Goal: Task Accomplishment & Management: Use online tool/utility

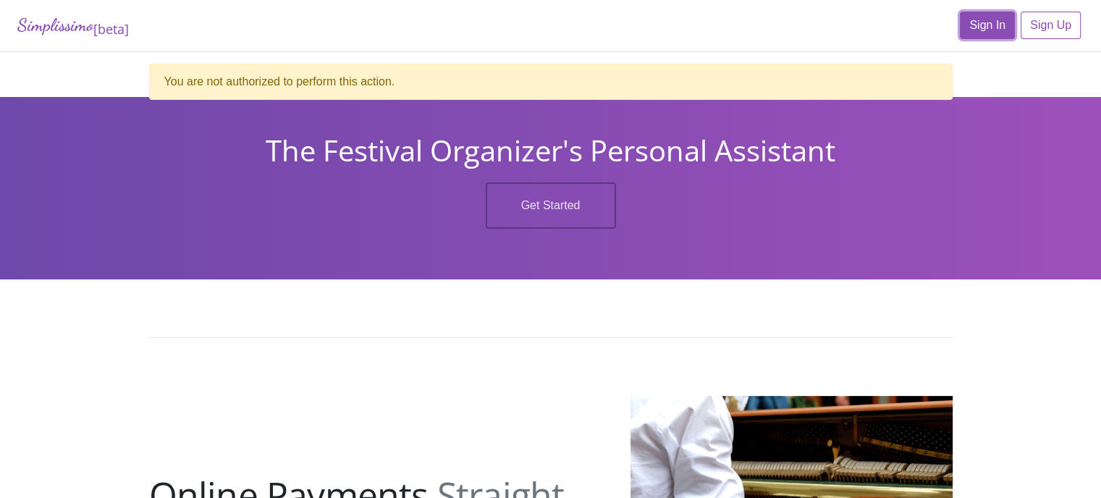
click at [994, 25] on link "Sign In" at bounding box center [987, 26] width 55 height 28
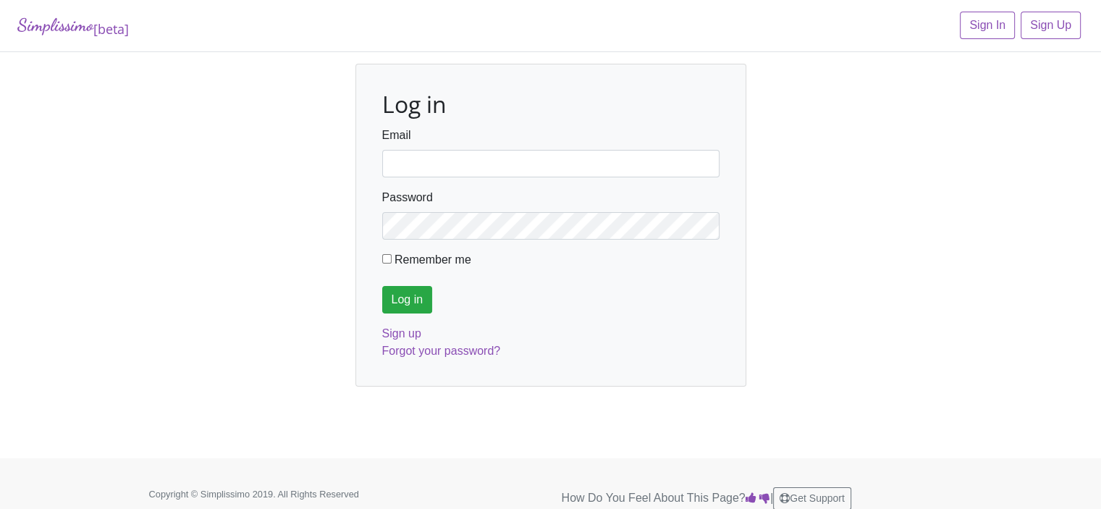
type input "fortworthmta@gmail.com"
click at [408, 300] on input "Log in" at bounding box center [407, 300] width 51 height 28
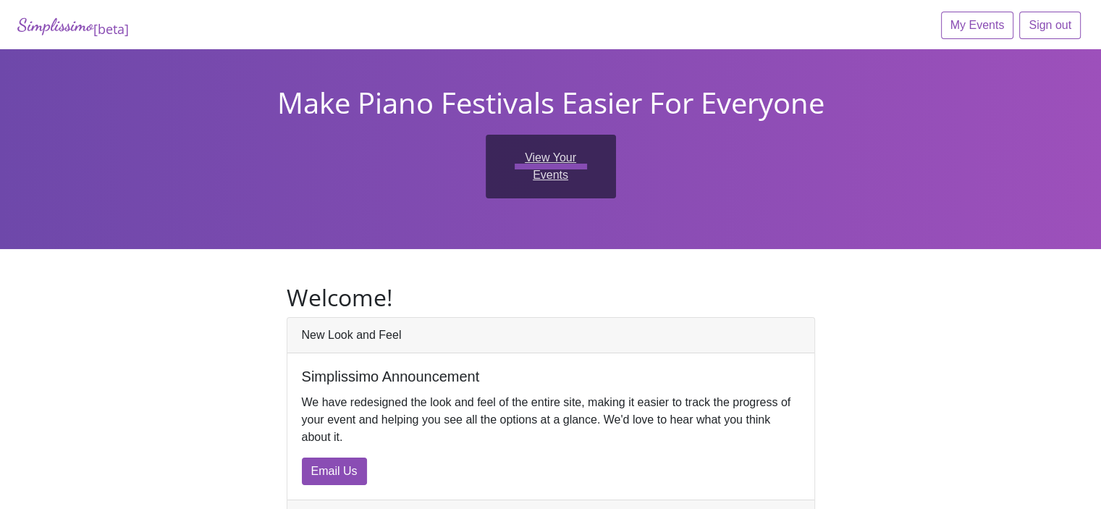
click at [524, 158] on link "View Your Events" at bounding box center [551, 167] width 130 height 64
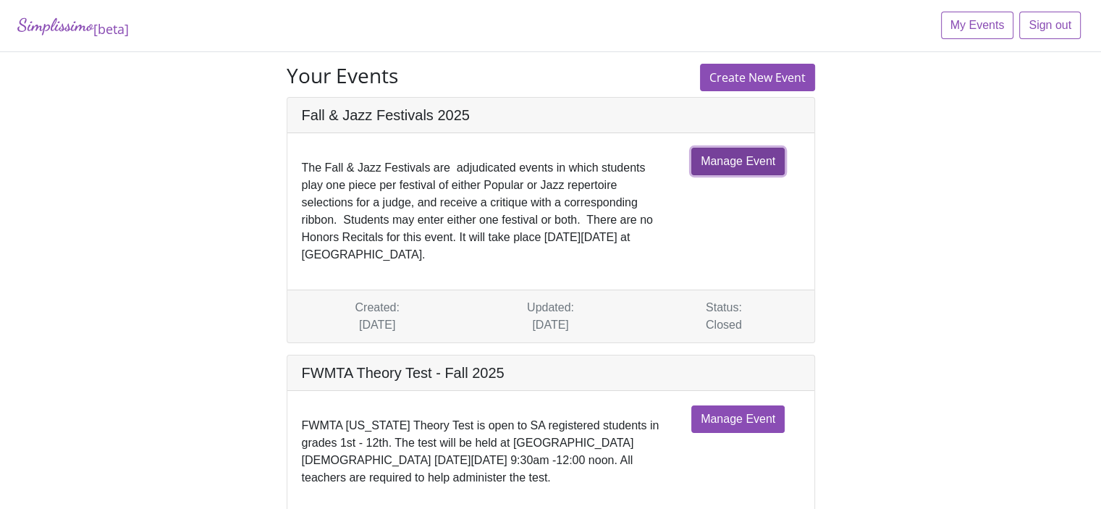
click at [756, 161] on link "Manage Event" at bounding box center [737, 162] width 93 height 28
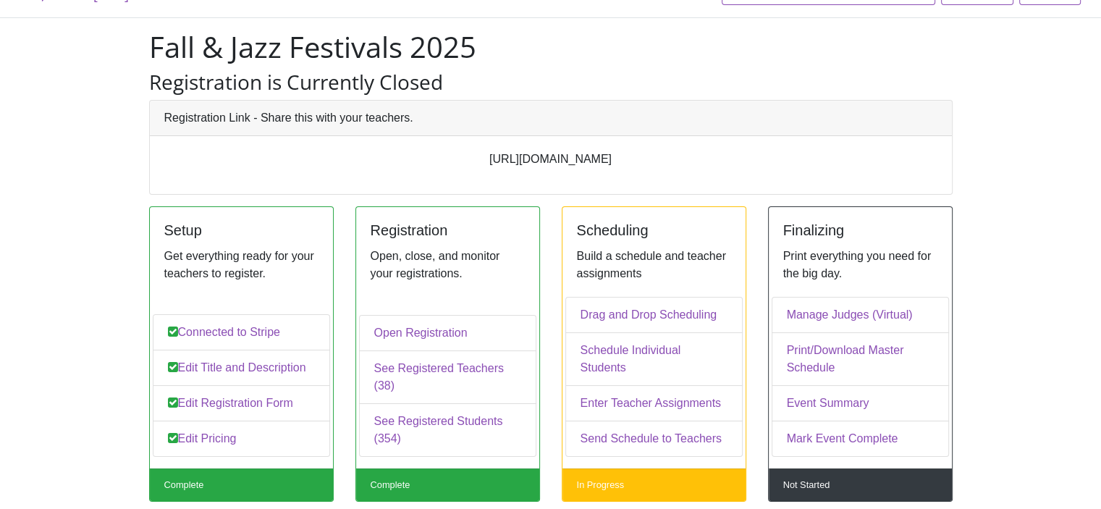
scroll to position [109, 0]
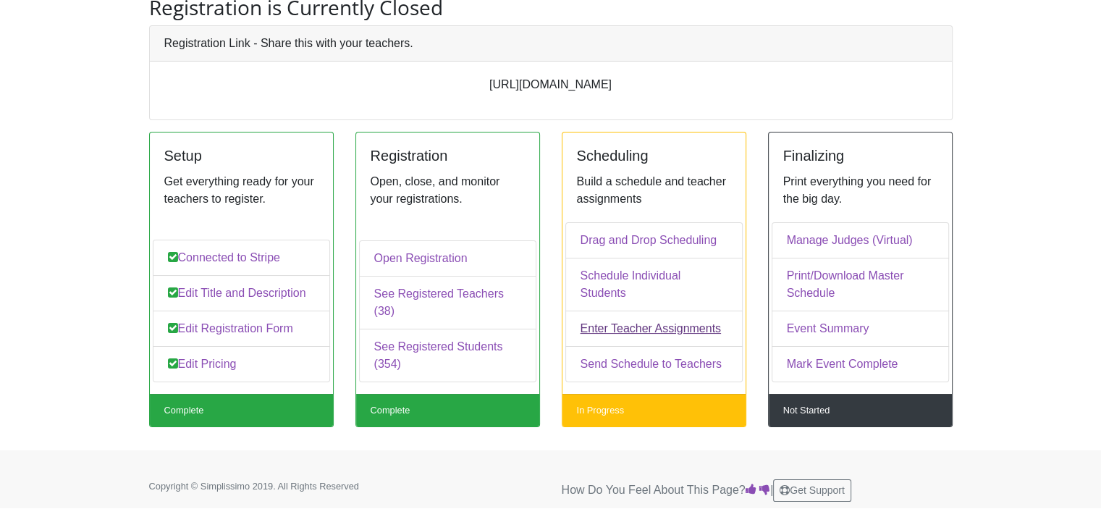
click at [649, 327] on link "Enter Teacher Assignments" at bounding box center [653, 329] width 177 height 36
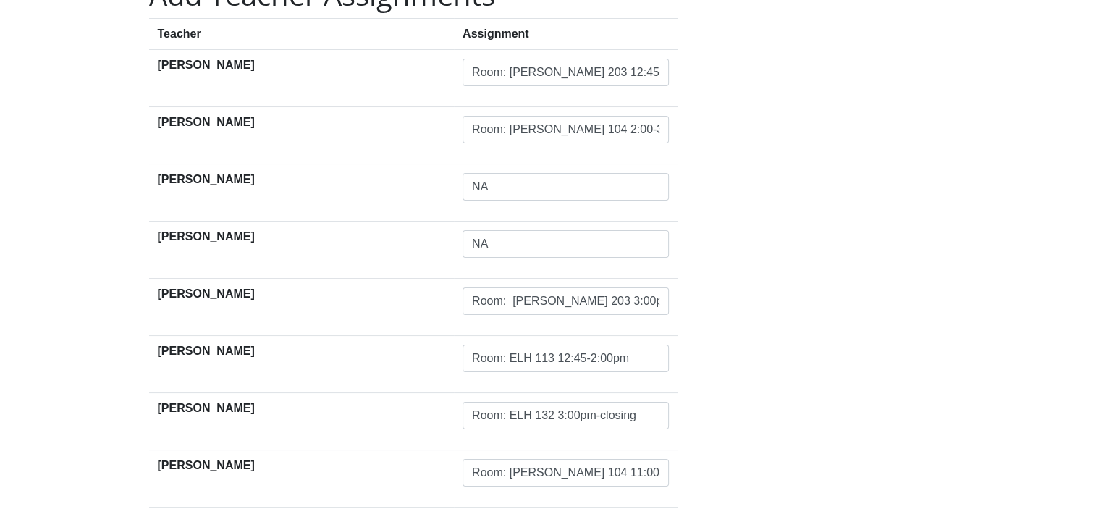
scroll to position [90, 0]
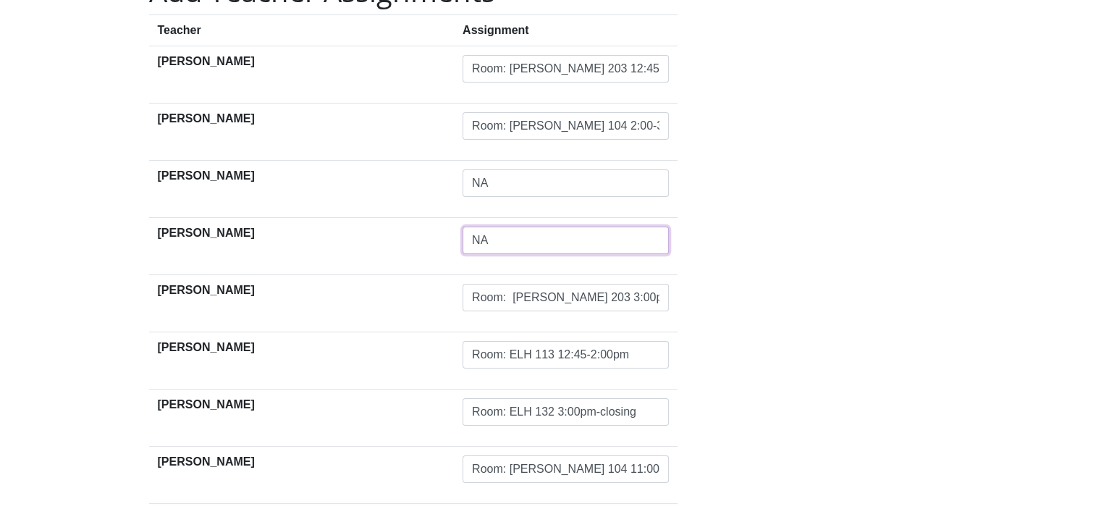
click at [463, 239] on input "NA" at bounding box center [566, 241] width 206 height 28
drag, startPoint x: 426, startPoint y: 238, endPoint x: 397, endPoint y: 236, distance: 29.0
click at [463, 237] on input "NA" at bounding box center [566, 241] width 206 height 28
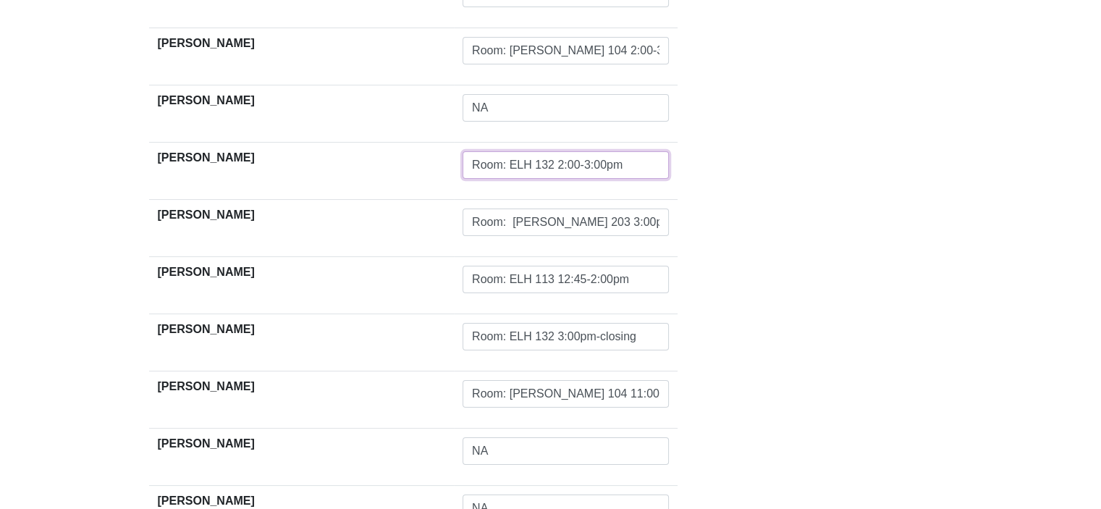
scroll to position [0, 0]
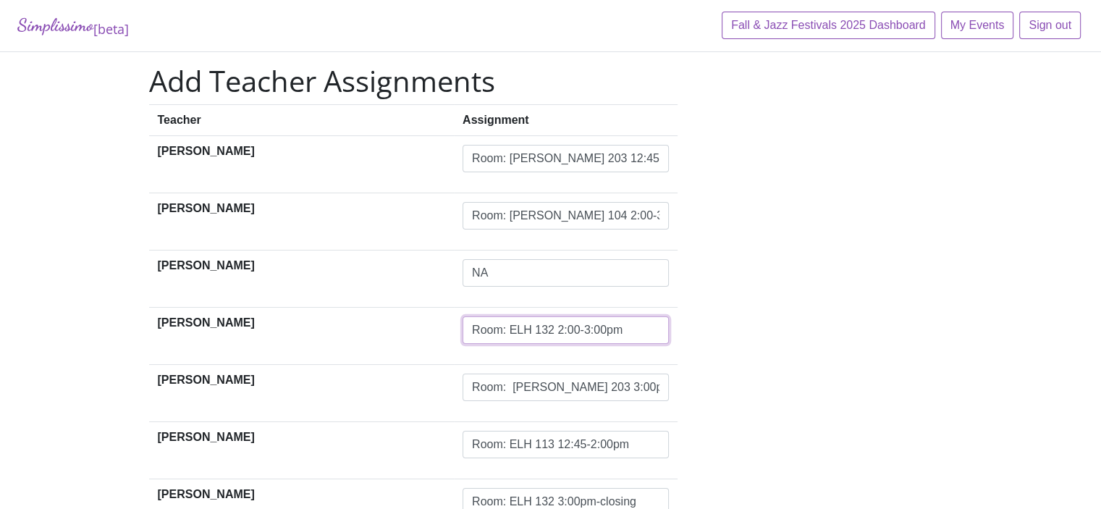
type input "Room: ELH 132 2:00-3:00pm"
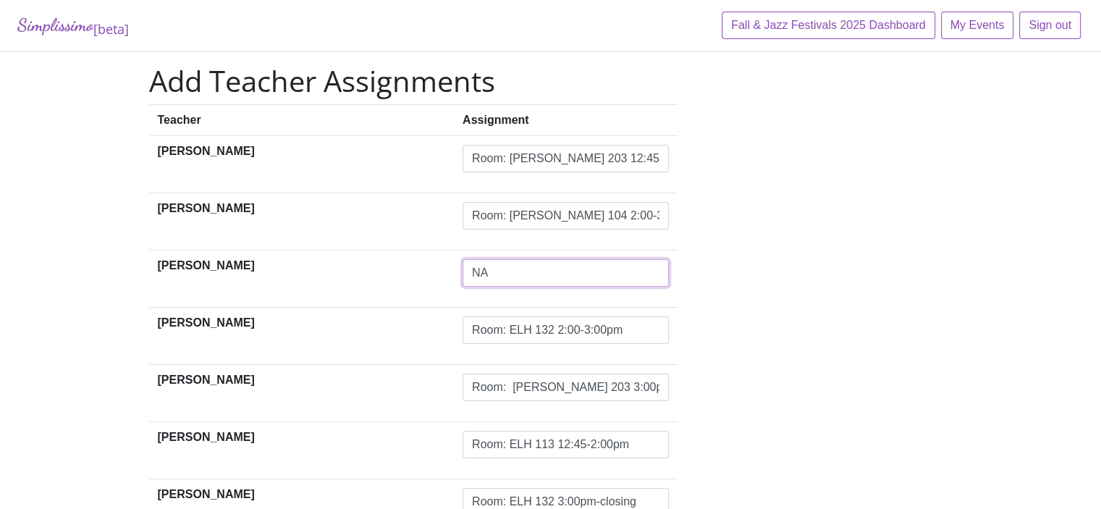
click at [463, 274] on input "NA" at bounding box center [566, 273] width 206 height 28
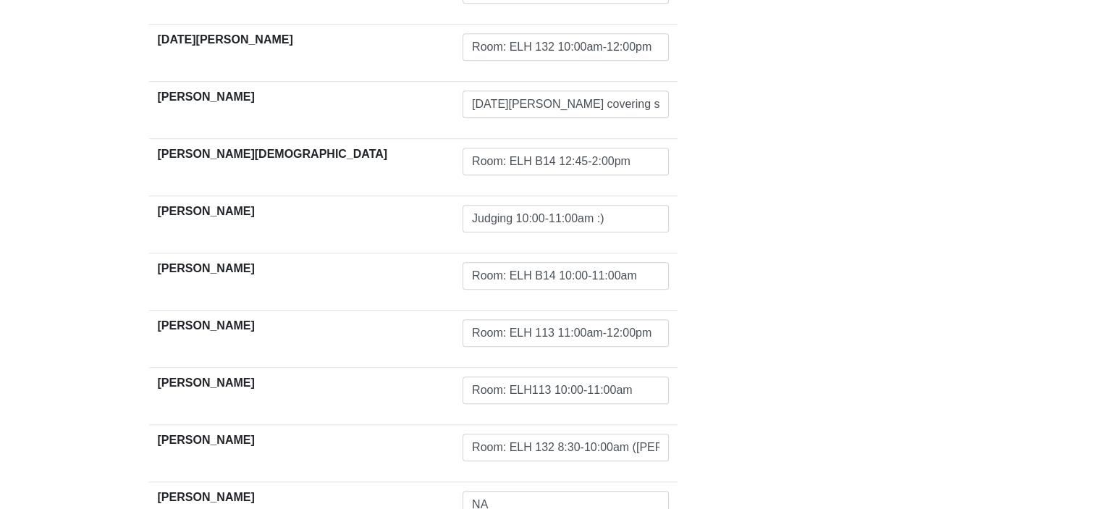
scroll to position [1158, 0]
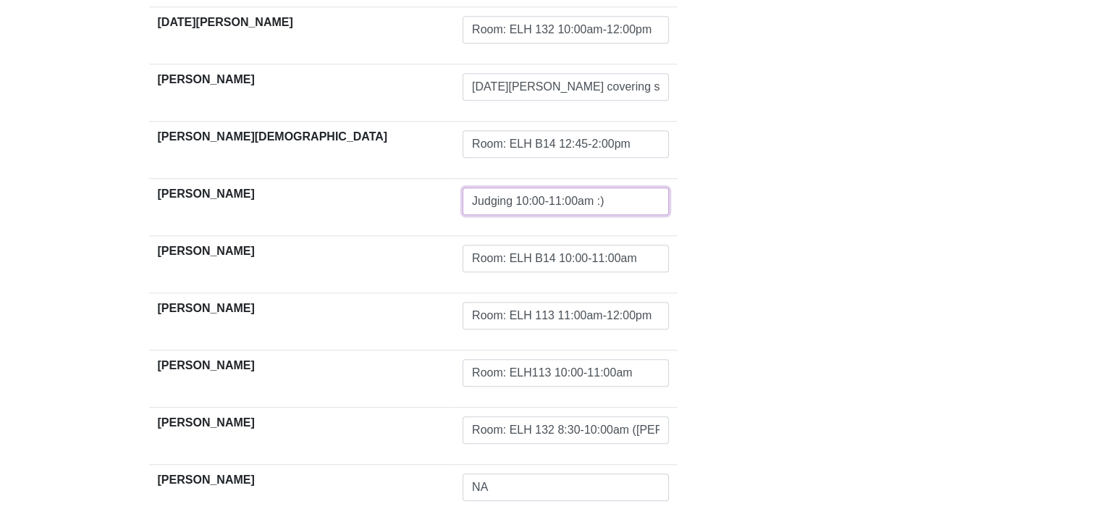
click at [547, 201] on input "Judging 10:00-11:00am :)" at bounding box center [566, 202] width 206 height 28
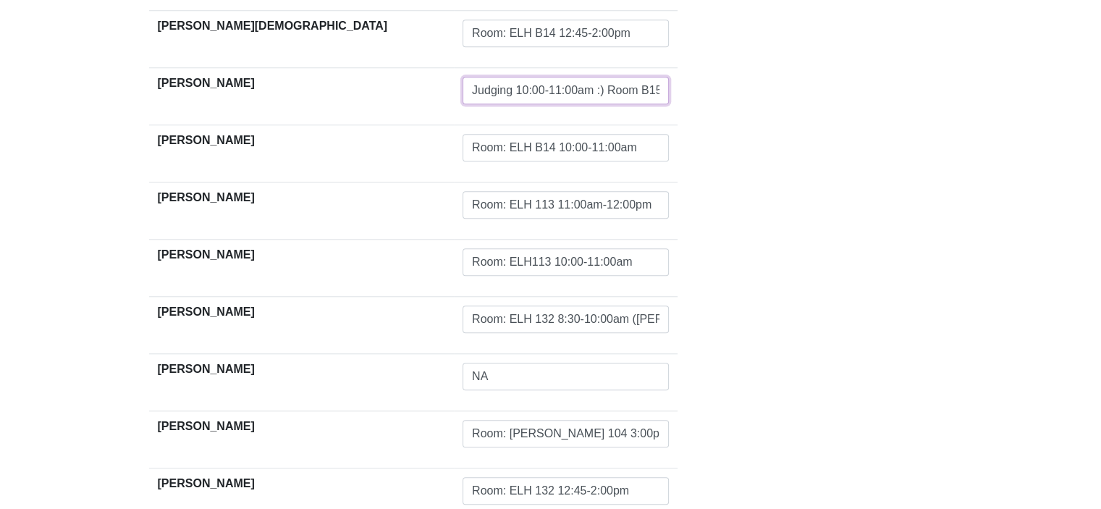
scroll to position [1285, 0]
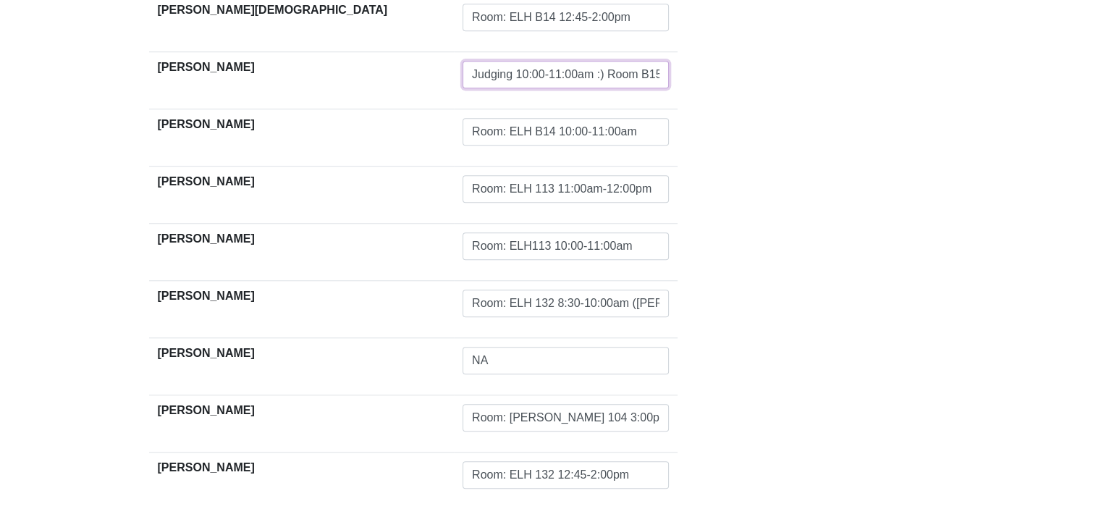
type input "Judging 10:00-11:00am :) Room B15"
drag, startPoint x: 442, startPoint y: 129, endPoint x: 484, endPoint y: 135, distance: 42.5
click at [484, 135] on input "Room: ELH B14 10:00-11:00am" at bounding box center [566, 132] width 206 height 28
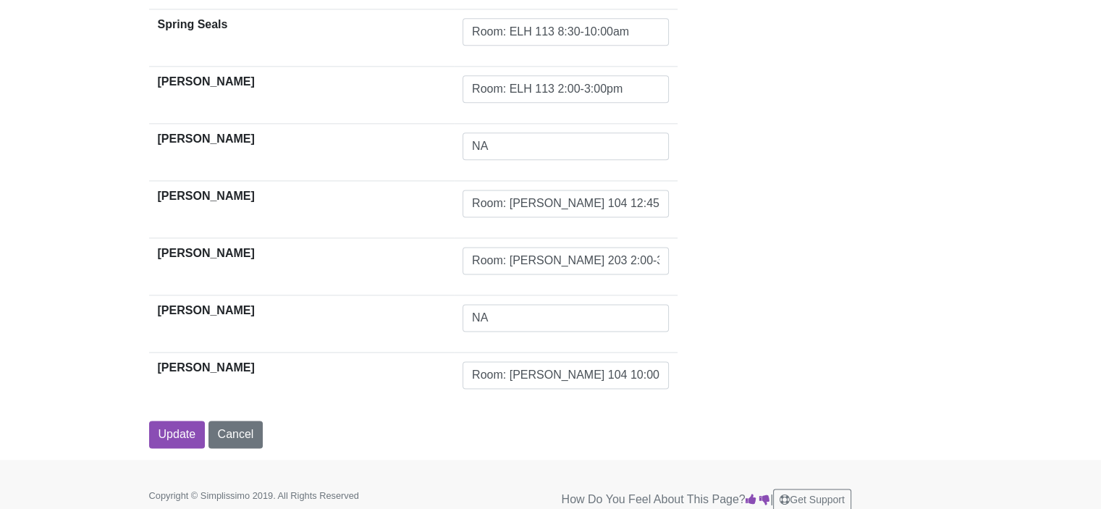
scroll to position [1909, 0]
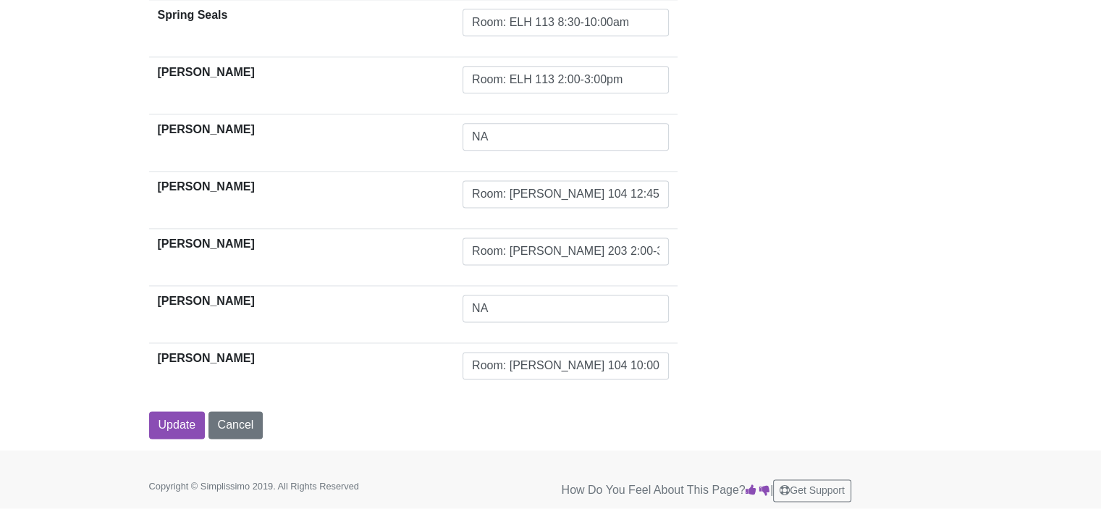
type input "Room: [PERSON_NAME] 104 10:00-11:00am"
drag, startPoint x: 443, startPoint y: 360, endPoint x: 490, endPoint y: 366, distance: 47.5
click at [490, 366] on input "Room: [PERSON_NAME] 104 10:00-11;:00am" at bounding box center [566, 366] width 206 height 28
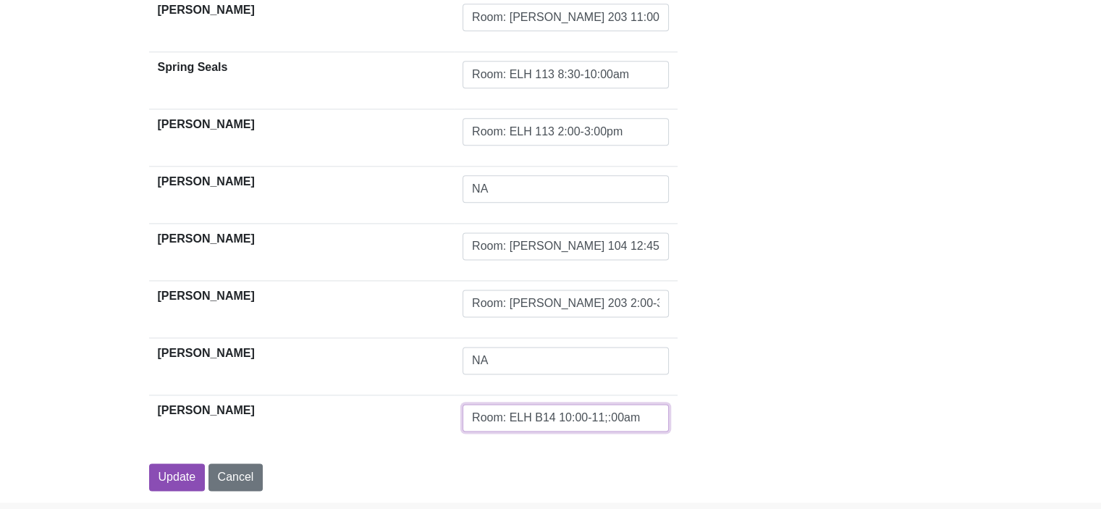
scroll to position [1891, 0]
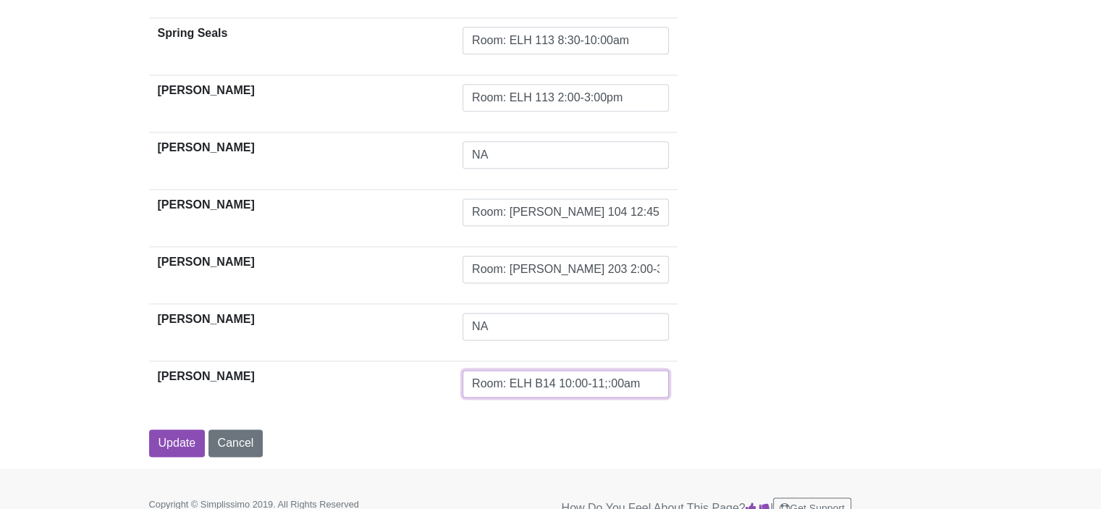
click at [532, 381] on input "Room: ELH B14 10:00-11;:00am" at bounding box center [566, 384] width 206 height 28
type input "Room: ELH B14 10:00-11::00am"
click at [159, 445] on input "Update" at bounding box center [177, 443] width 56 height 28
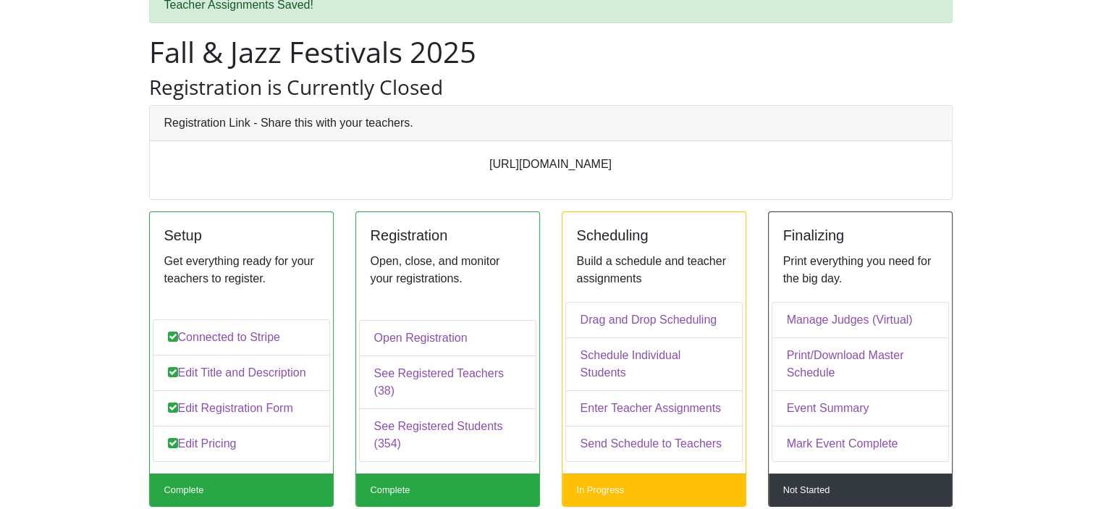
scroll to position [157, 0]
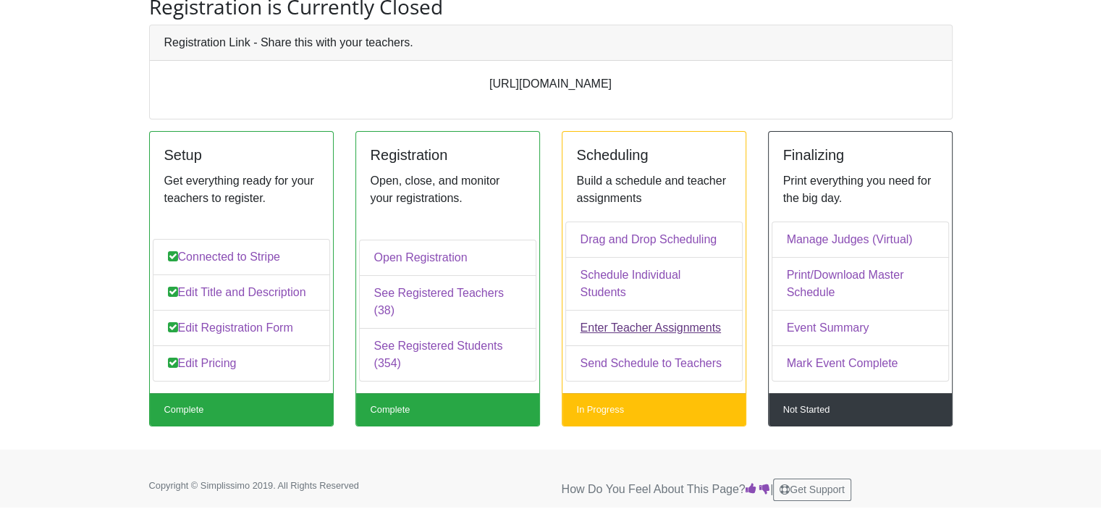
click at [626, 323] on link "Enter Teacher Assignments" at bounding box center [653, 328] width 177 height 36
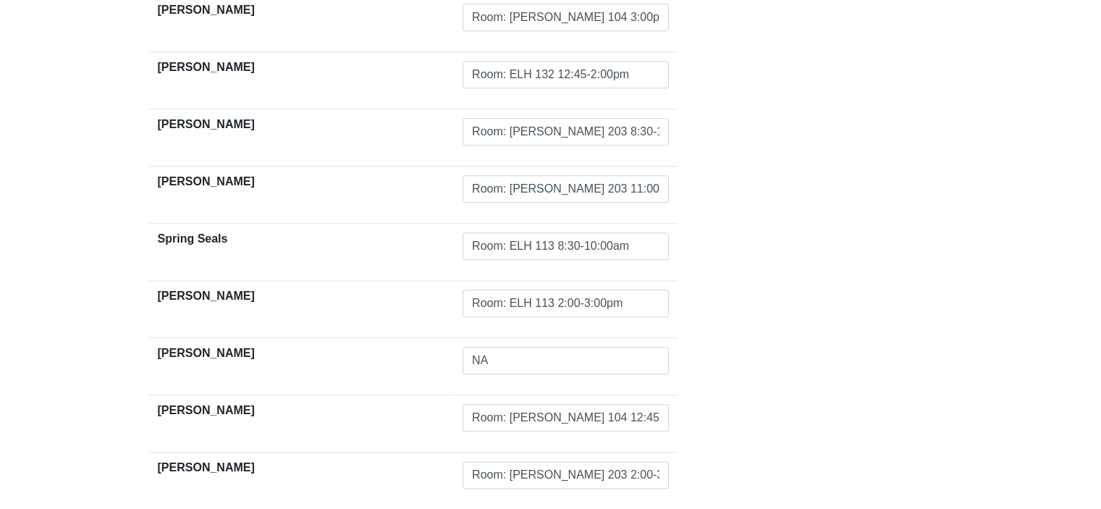
scroll to position [1629, 0]
click at [463, 360] on input "NA" at bounding box center [566, 360] width 206 height 28
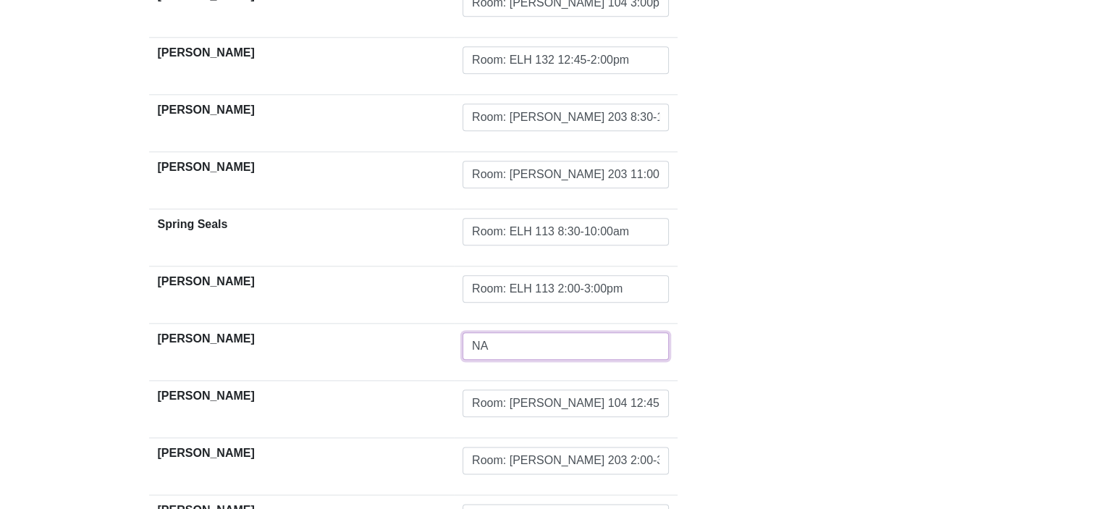
scroll to position [1647, 0]
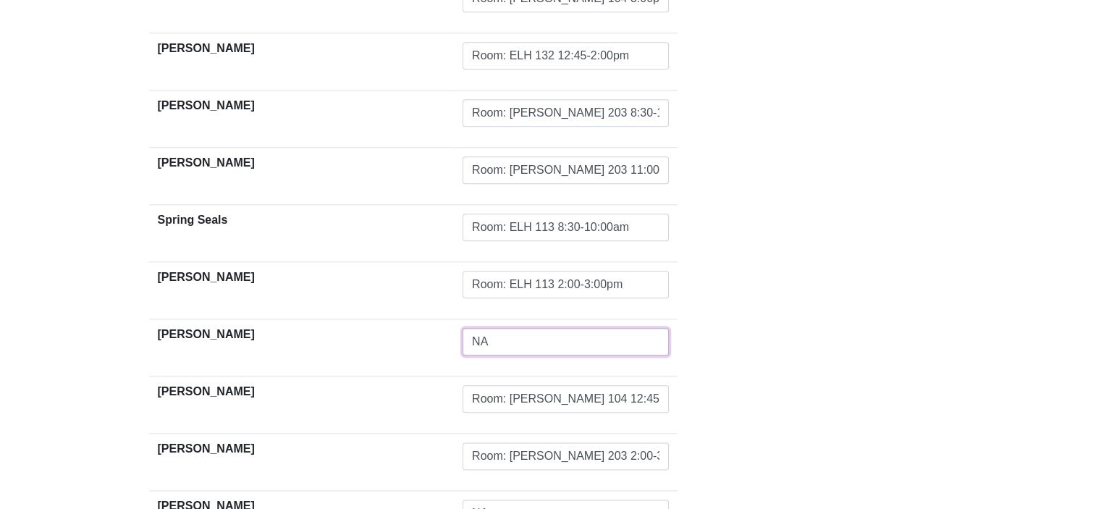
drag, startPoint x: 420, startPoint y: 341, endPoint x: 403, endPoint y: 336, distance: 18.1
click at [463, 336] on input "NA" at bounding box center [566, 342] width 206 height 28
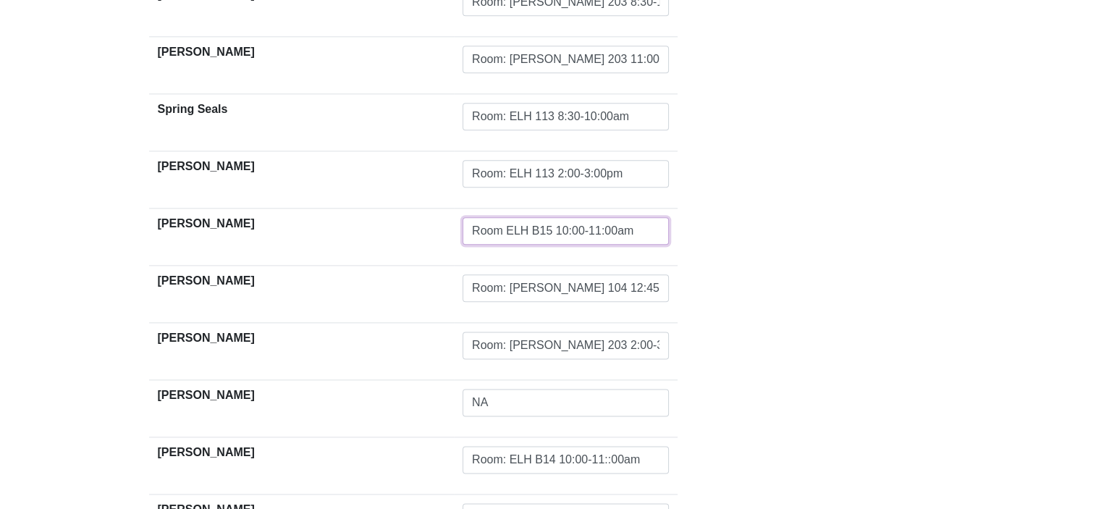
scroll to position [1909, 0]
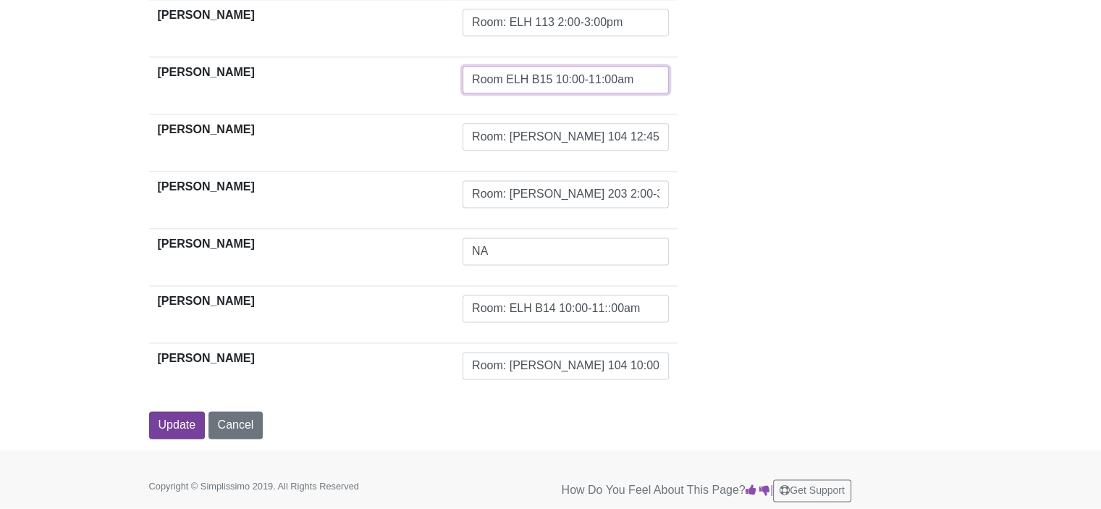
type input "Room ELH B15 10:00-11:00am"
click at [189, 419] on input "Update" at bounding box center [177, 425] width 56 height 28
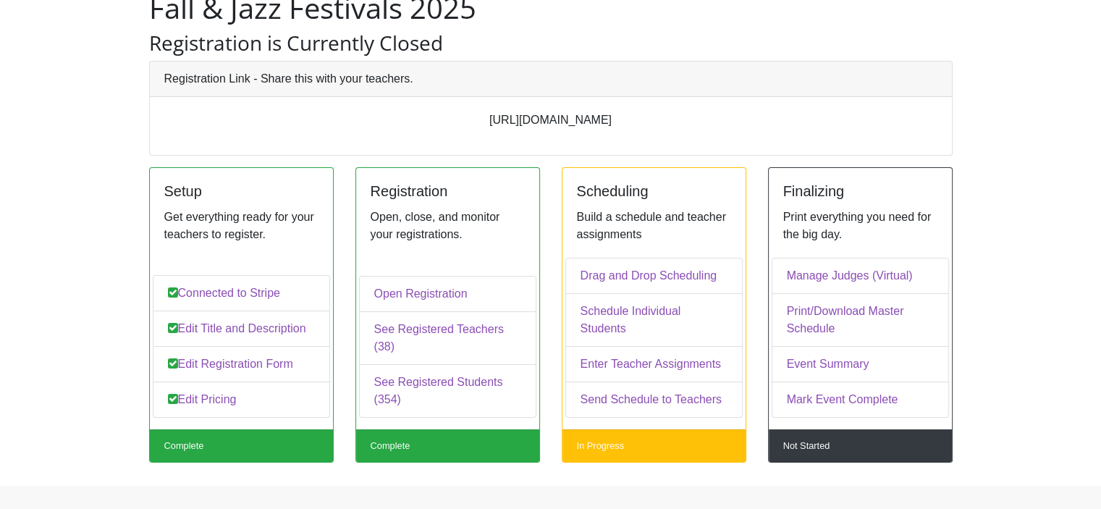
scroll to position [157, 0]
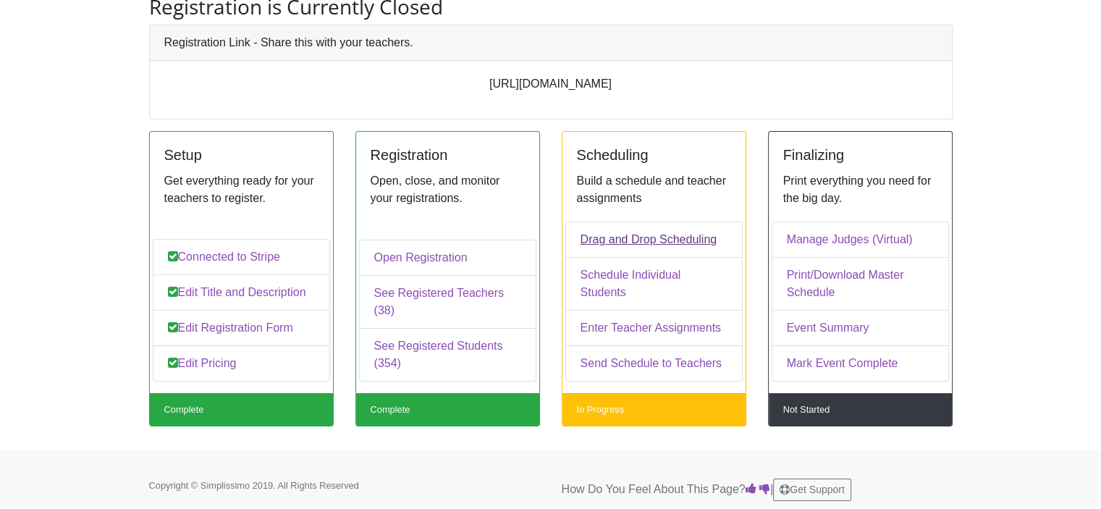
click at [688, 254] on link "Drag and Drop Scheduling" at bounding box center [653, 240] width 177 height 36
